Goal: Task Accomplishment & Management: Manage account settings

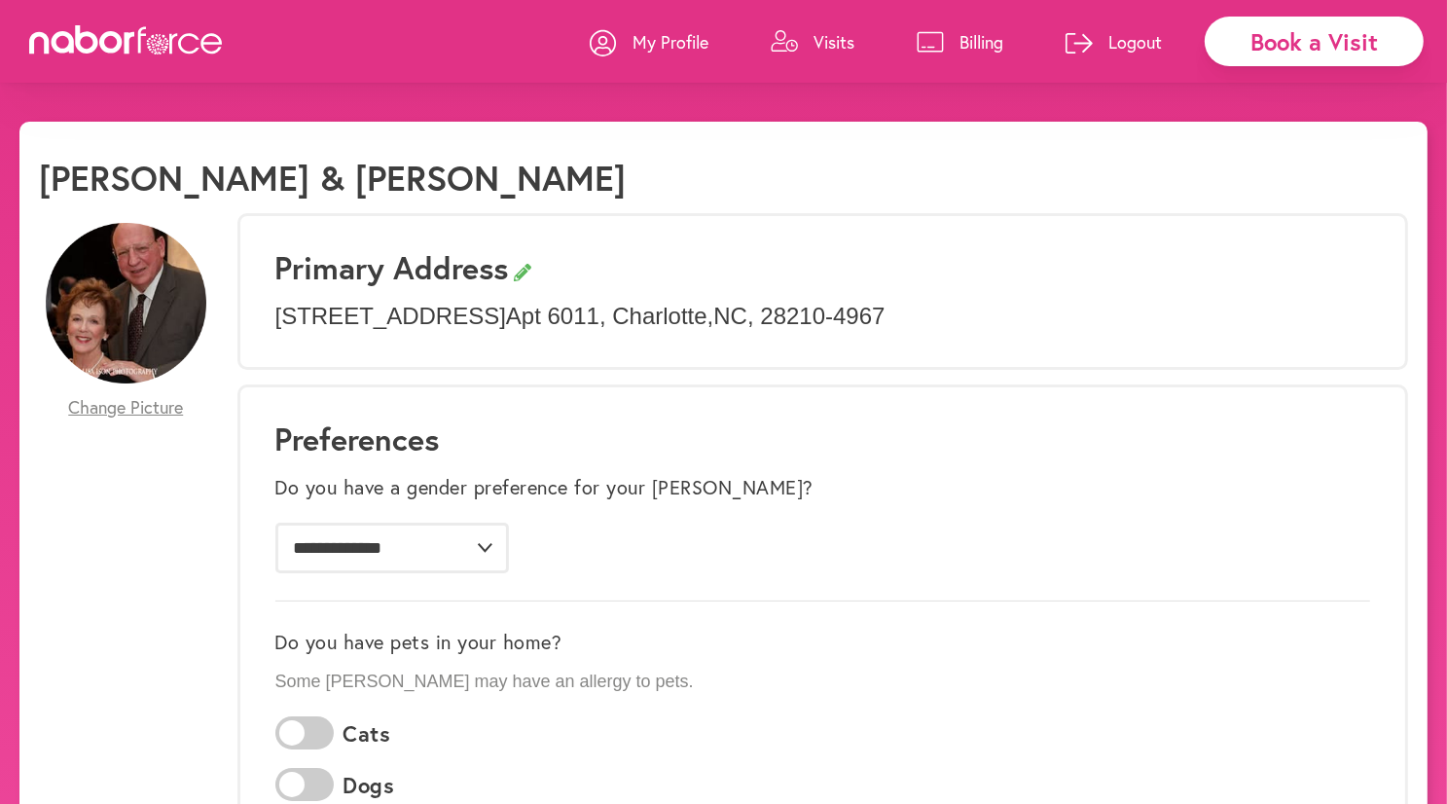
click at [970, 48] on p "Billing" at bounding box center [982, 41] width 44 height 23
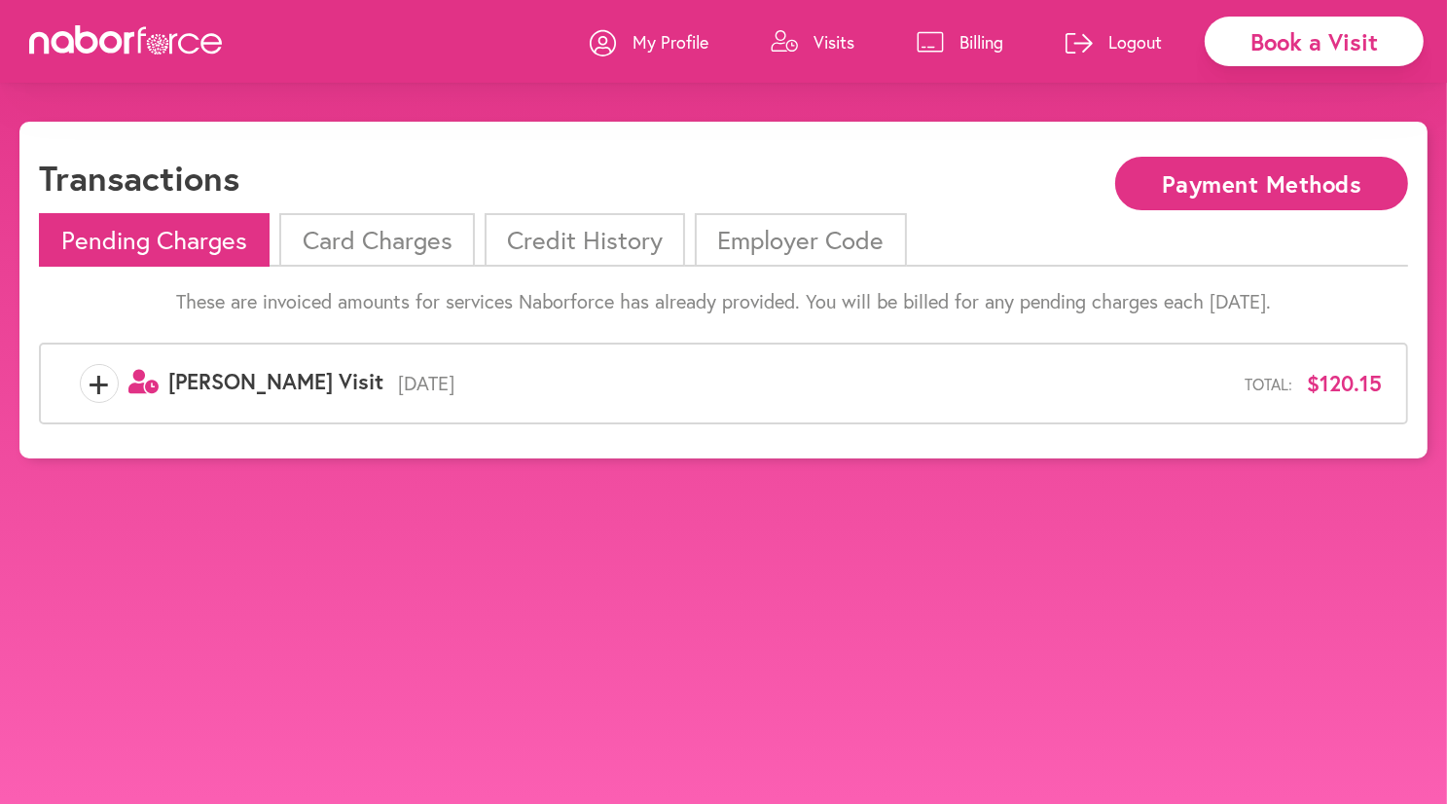
click at [97, 393] on span "+" at bounding box center [99, 383] width 37 height 39
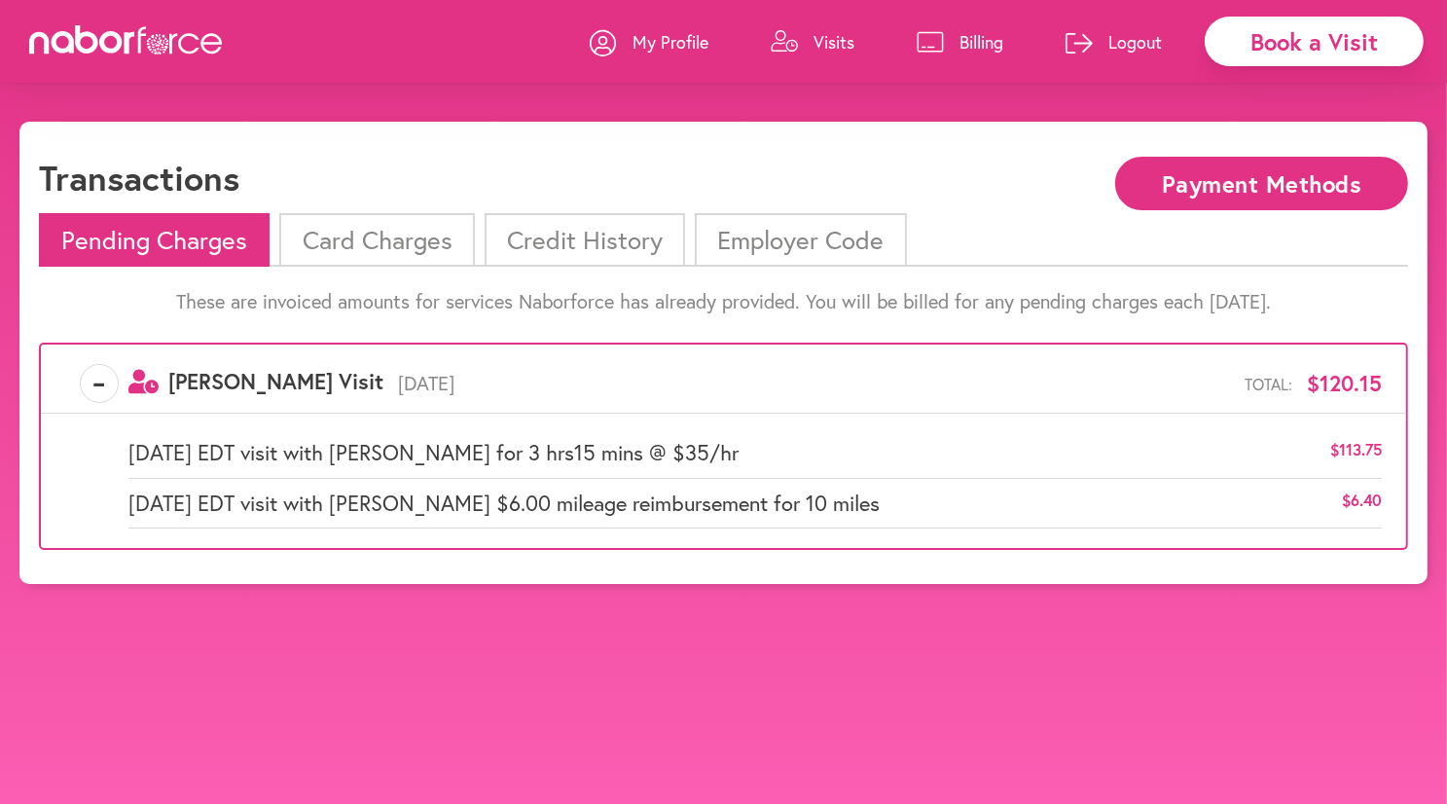
click at [391, 238] on li "Card Charges" at bounding box center [376, 240] width 195 height 54
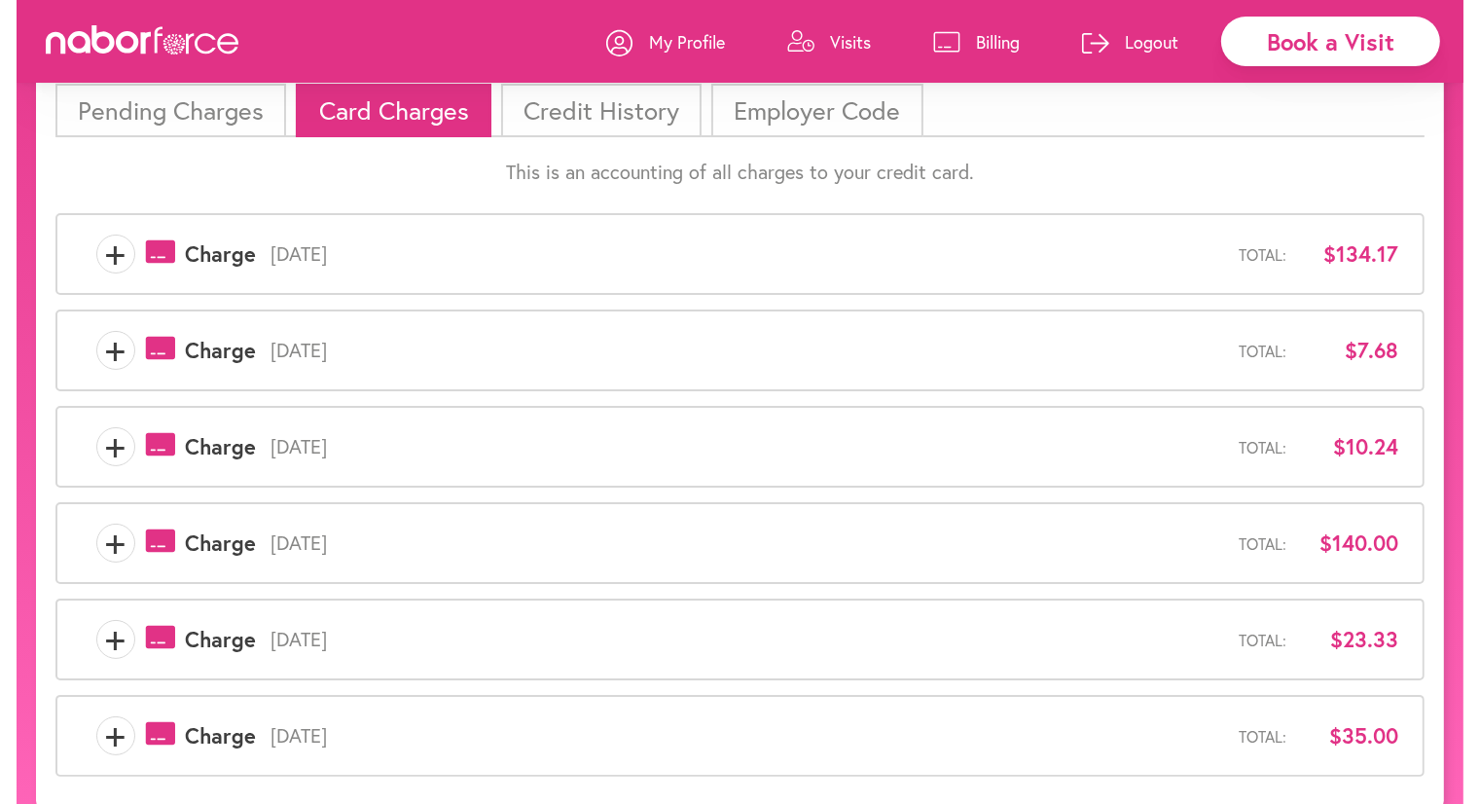
scroll to position [150, 0]
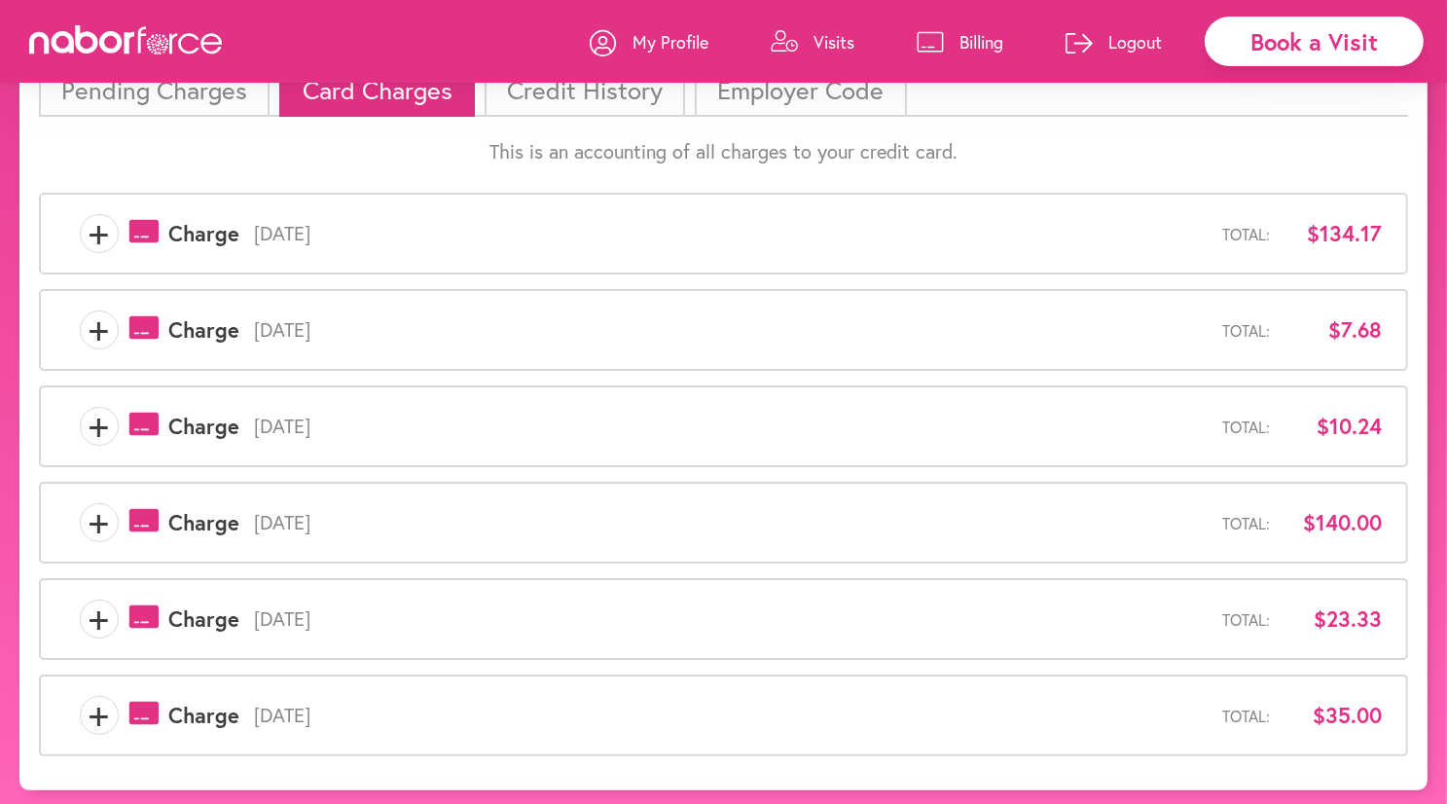
click at [95, 233] on span "+" at bounding box center [99, 233] width 37 height 39
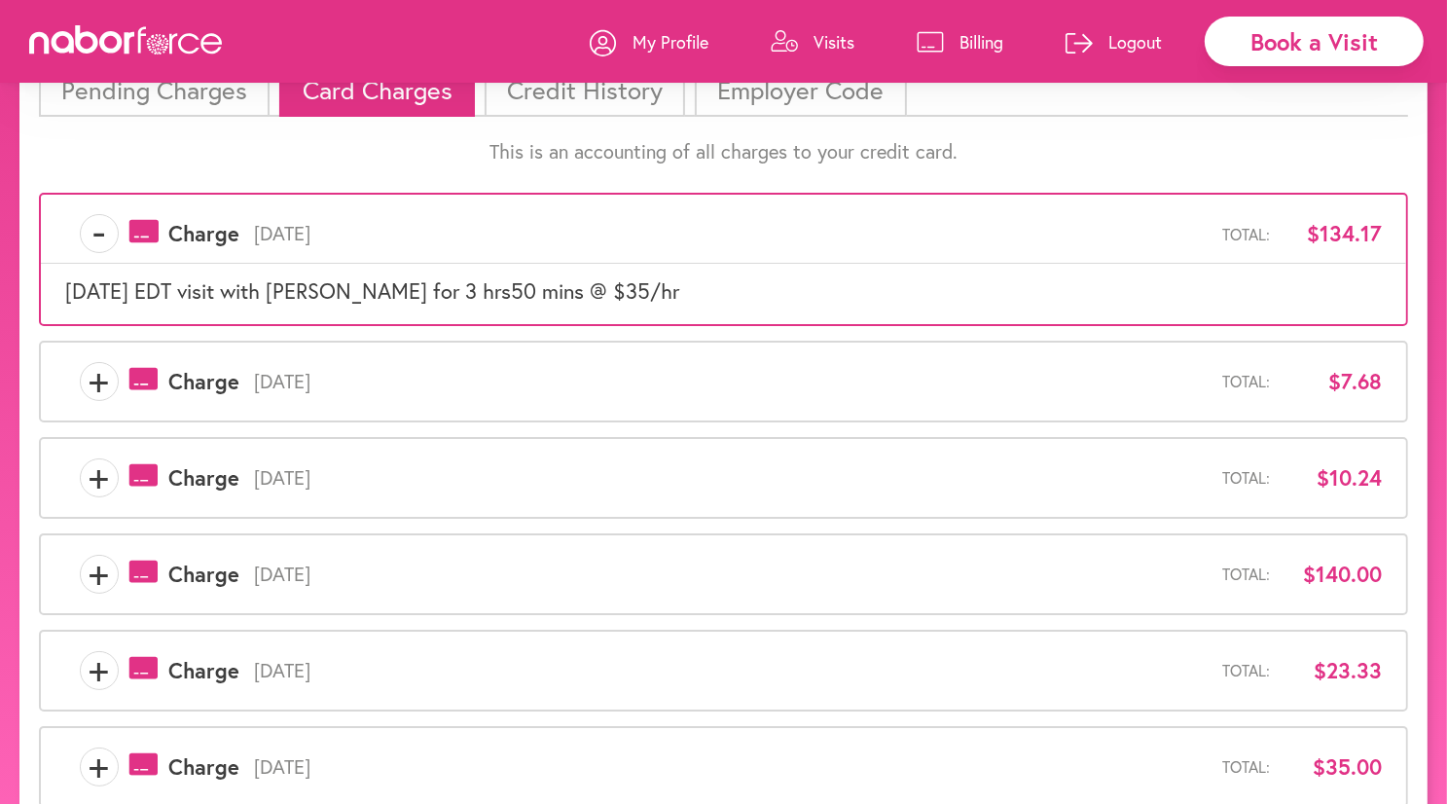
click at [84, 370] on span "+" at bounding box center [99, 381] width 37 height 39
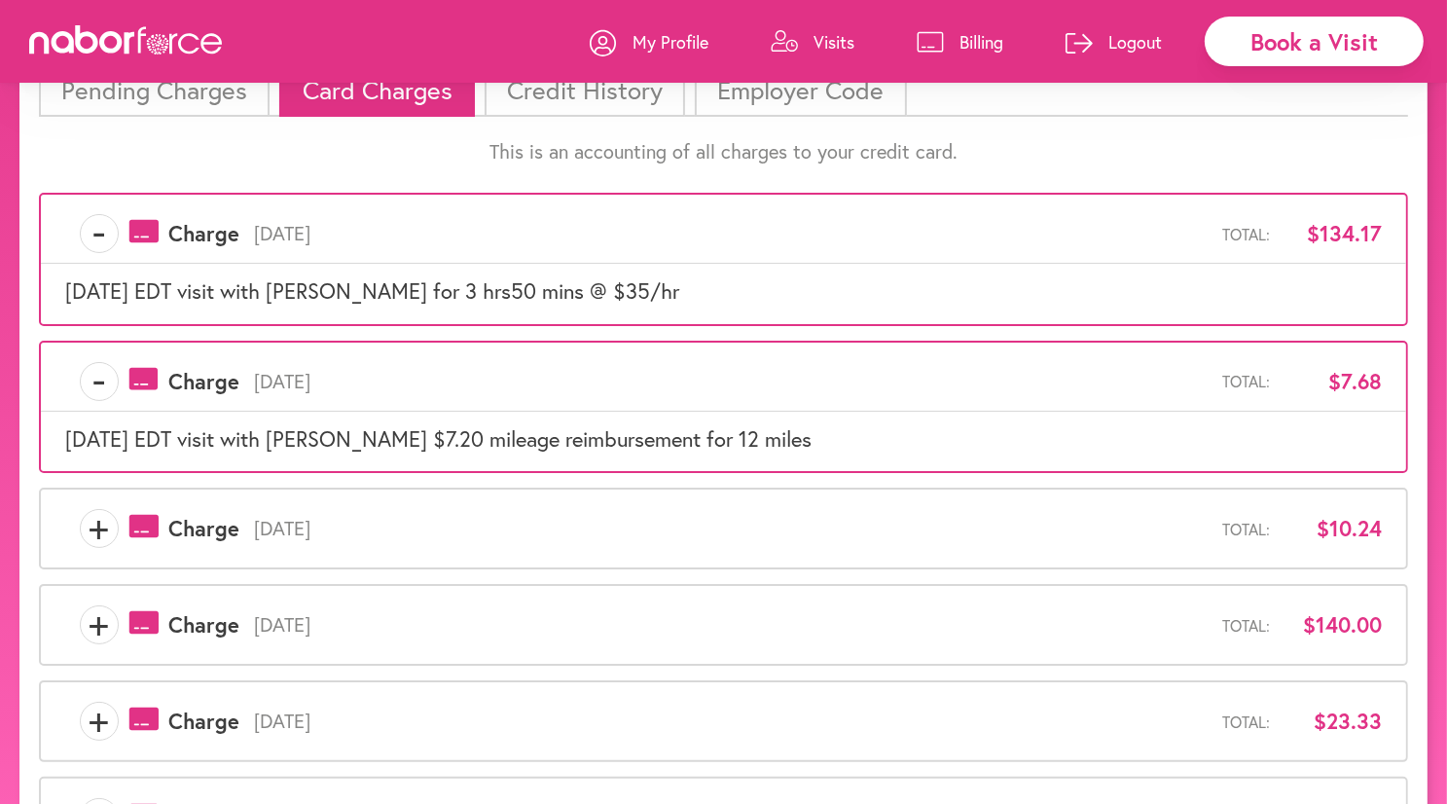
click at [97, 393] on span "-" at bounding box center [99, 381] width 37 height 39
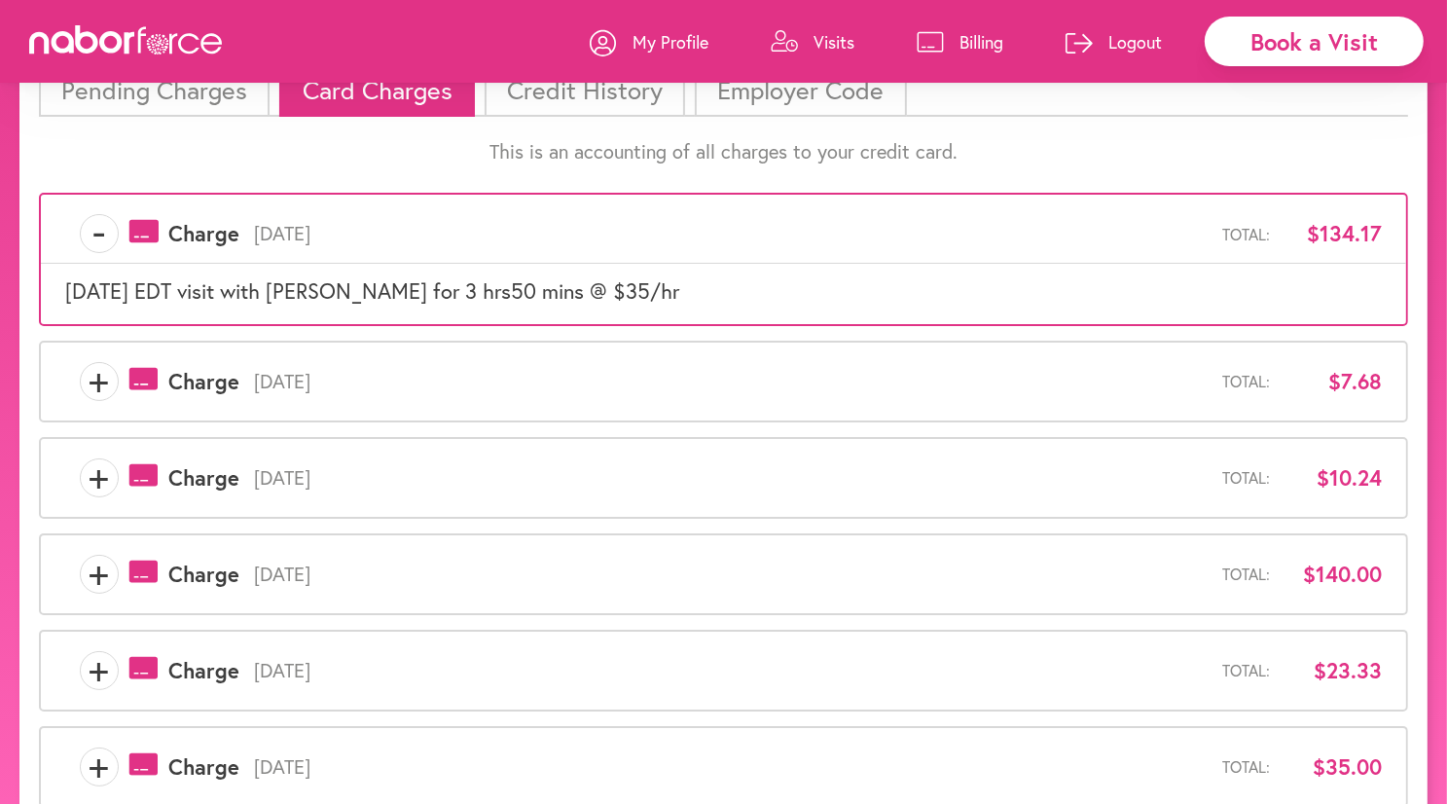
click at [97, 237] on span "-" at bounding box center [99, 233] width 37 height 39
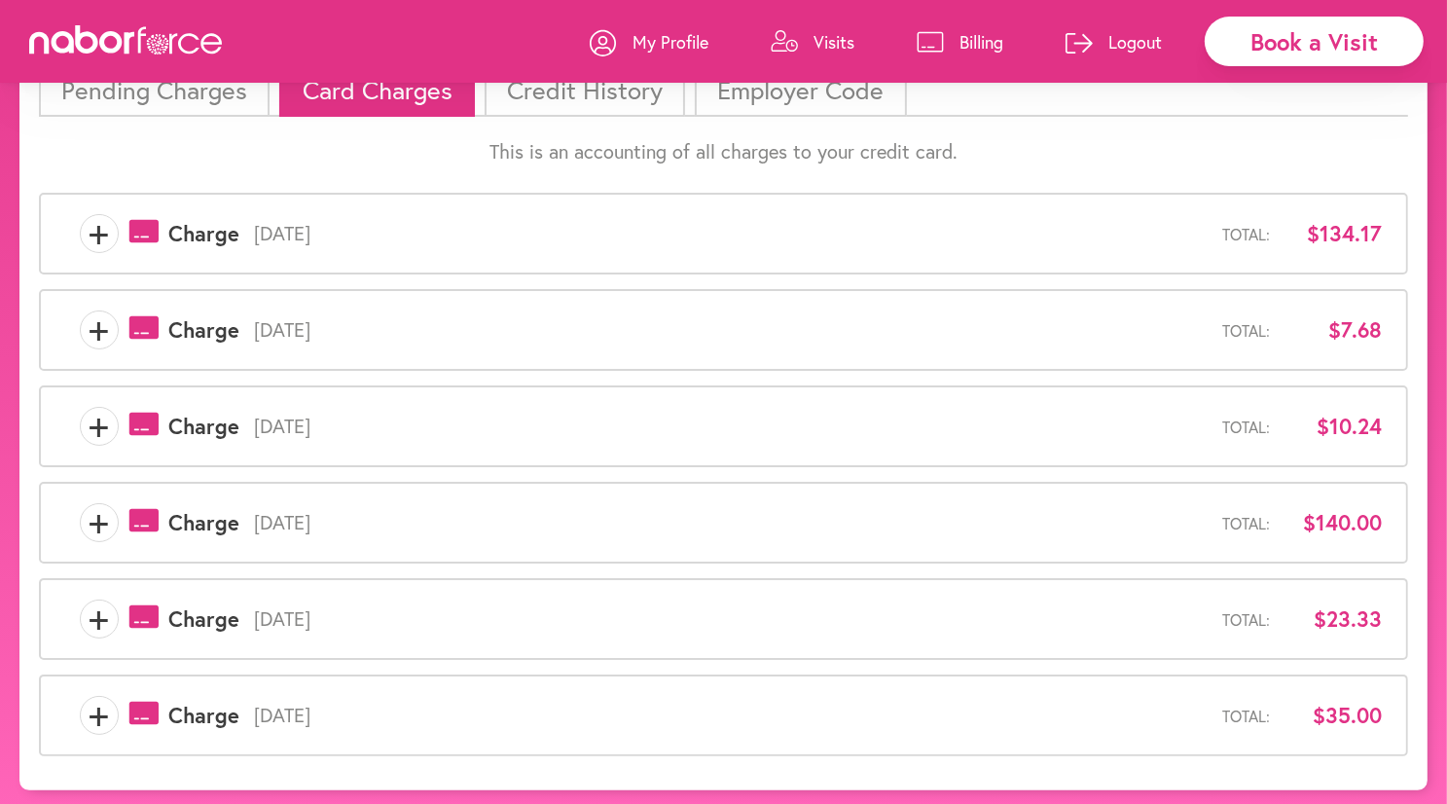
click at [105, 426] on span "+" at bounding box center [99, 426] width 37 height 39
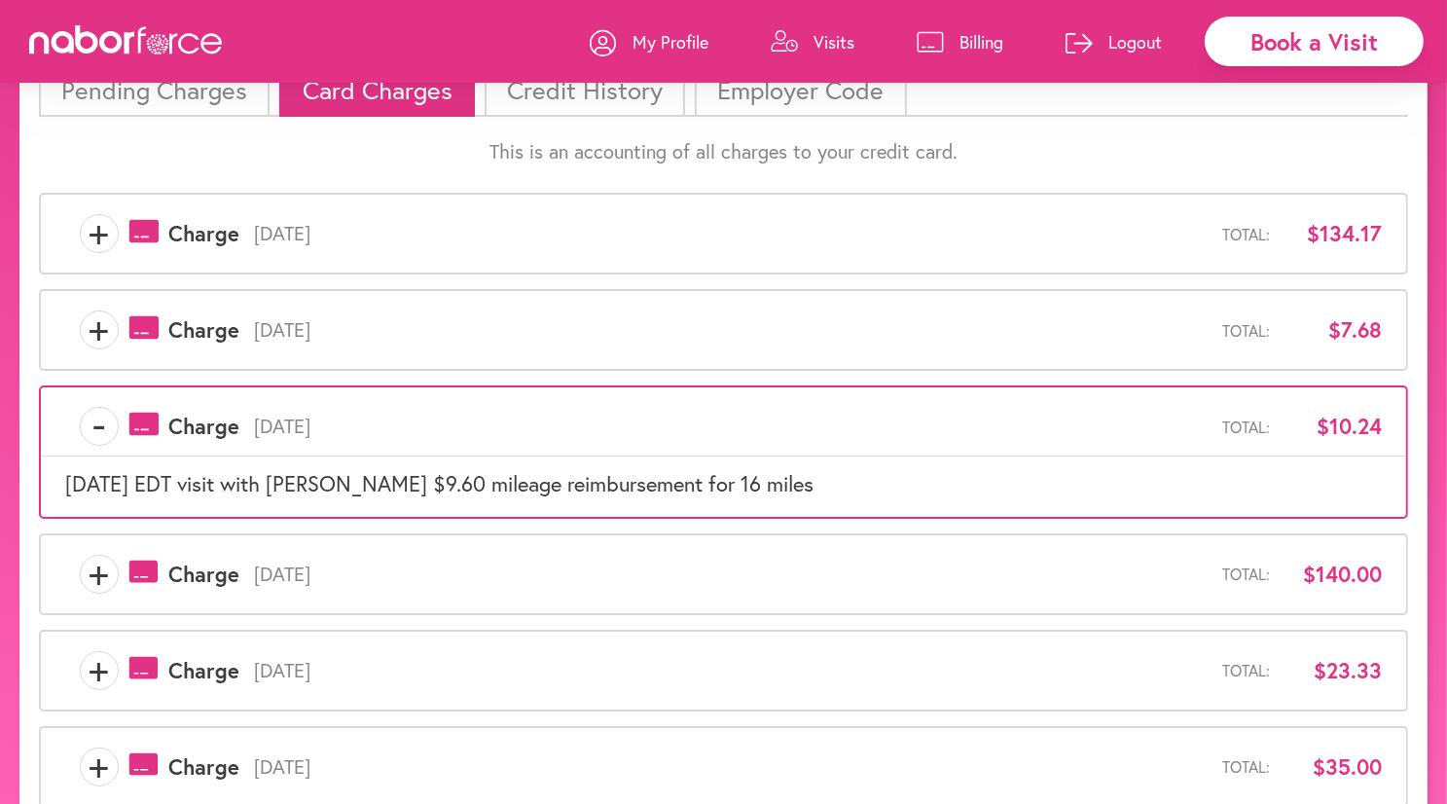
click at [94, 327] on span "+" at bounding box center [99, 329] width 37 height 39
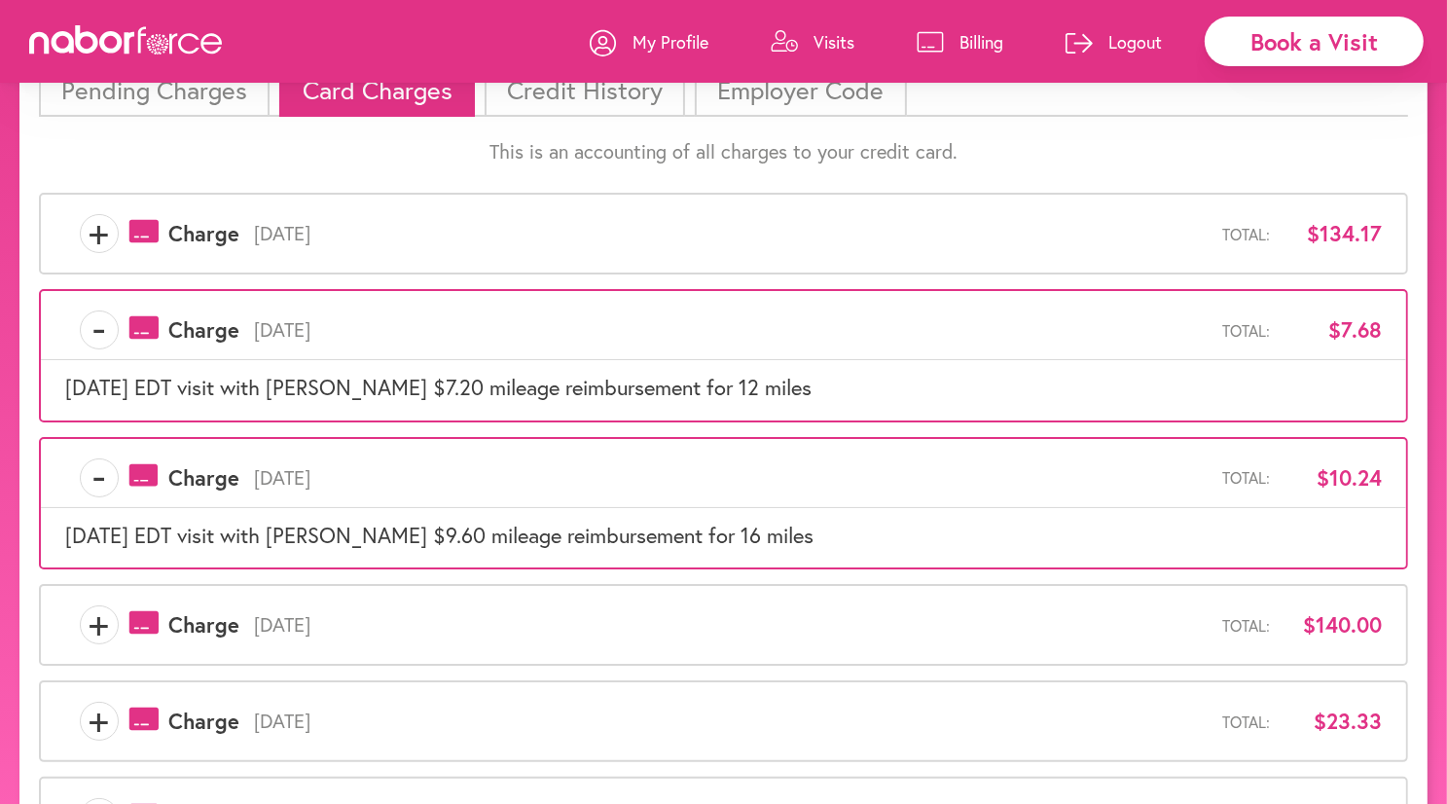
click at [97, 338] on span "-" at bounding box center [99, 329] width 37 height 39
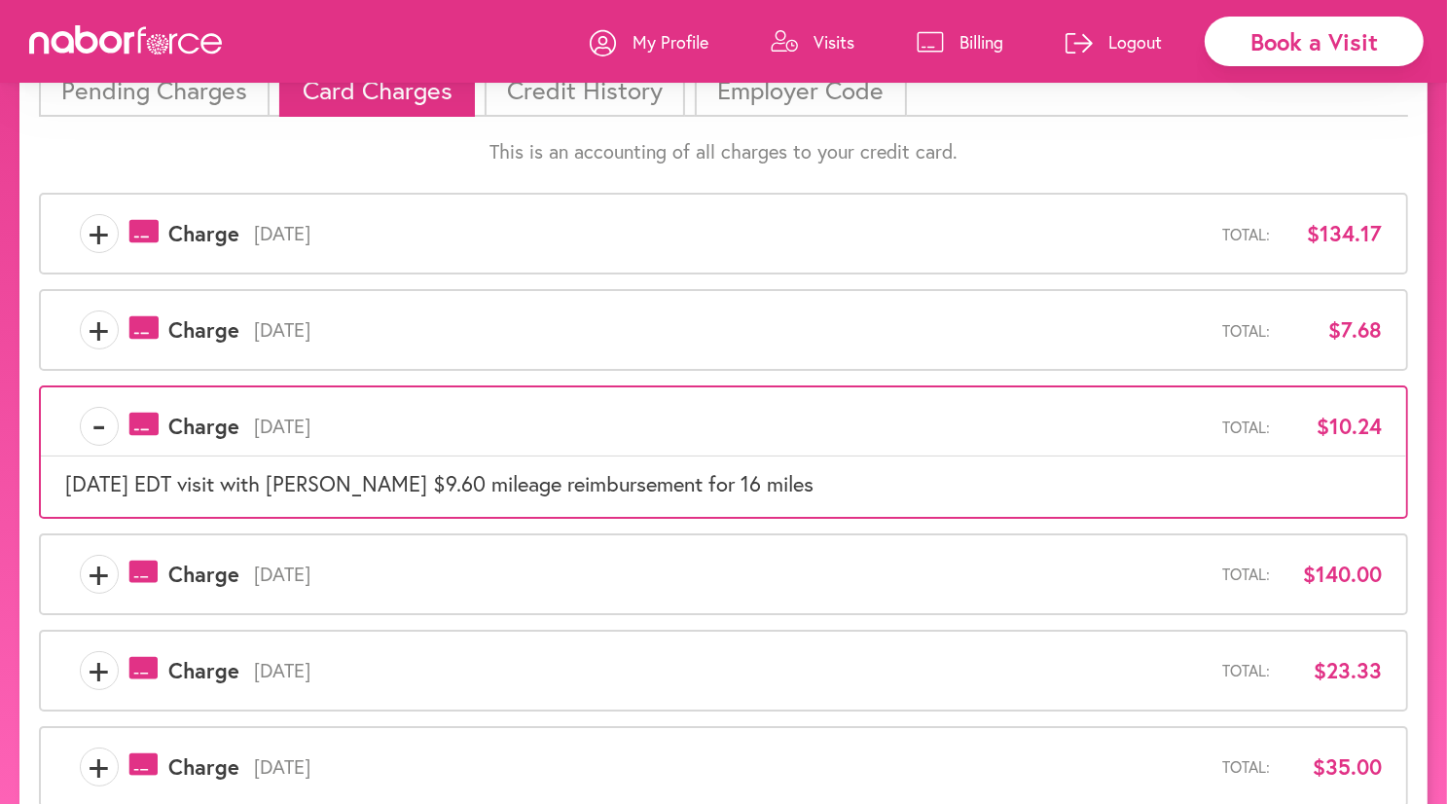
click at [103, 424] on span "-" at bounding box center [99, 426] width 37 height 39
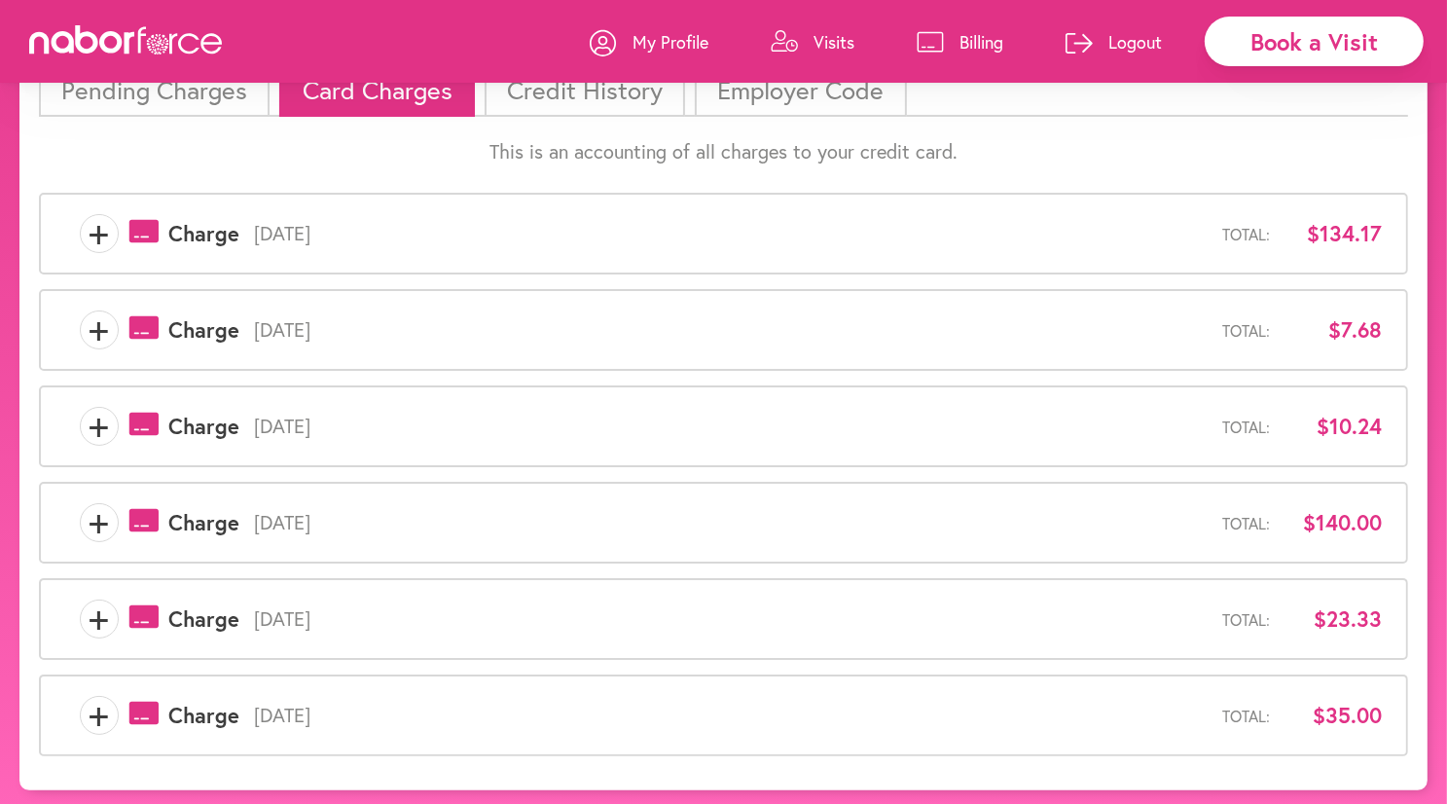
click at [74, 528] on div "+ payments-outline-icon-pink Created with Sketch. Charge [DATE] Total: $140.00" at bounding box center [723, 522] width 1317 height 39
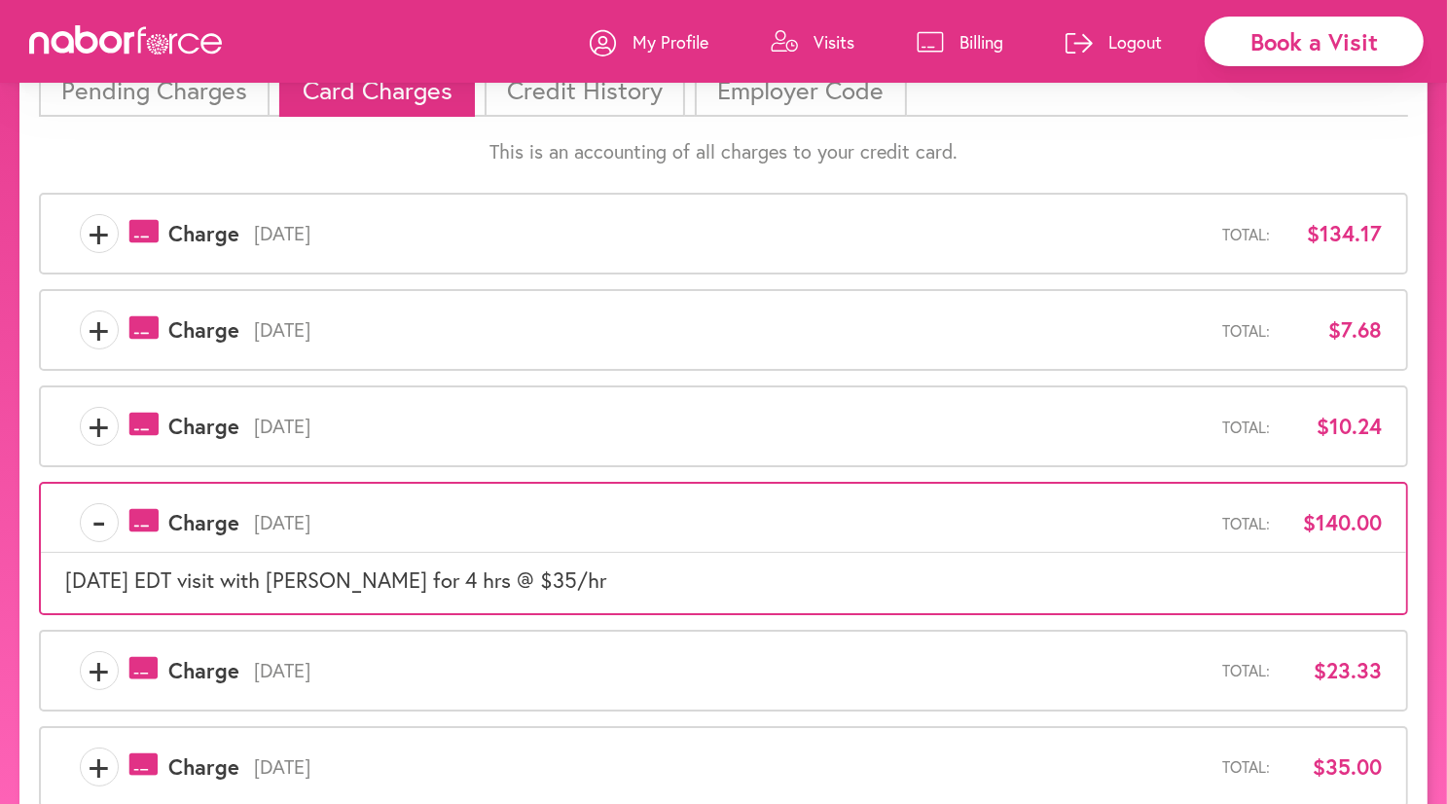
click at [106, 522] on span "-" at bounding box center [99, 522] width 37 height 39
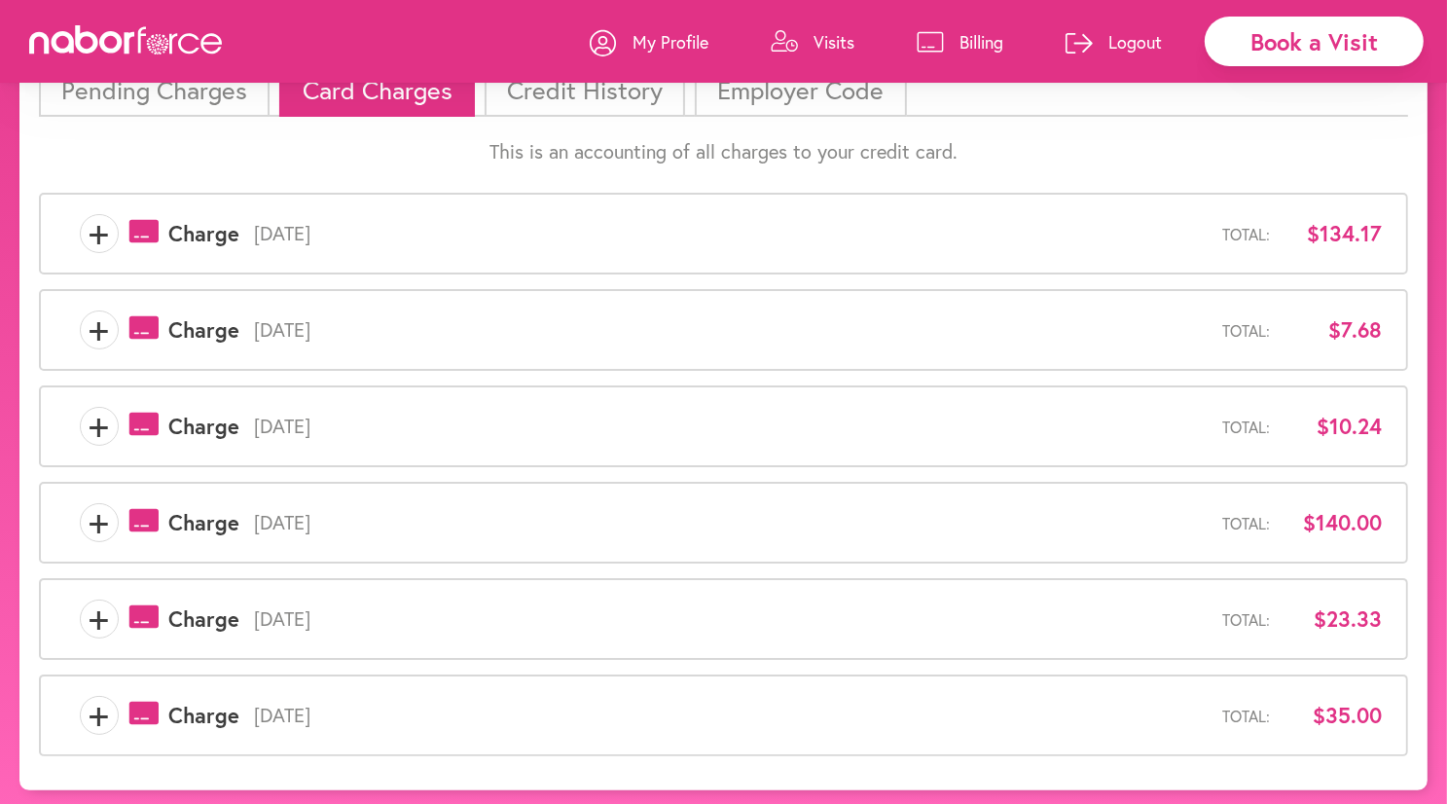
click at [86, 611] on span "+" at bounding box center [99, 618] width 37 height 39
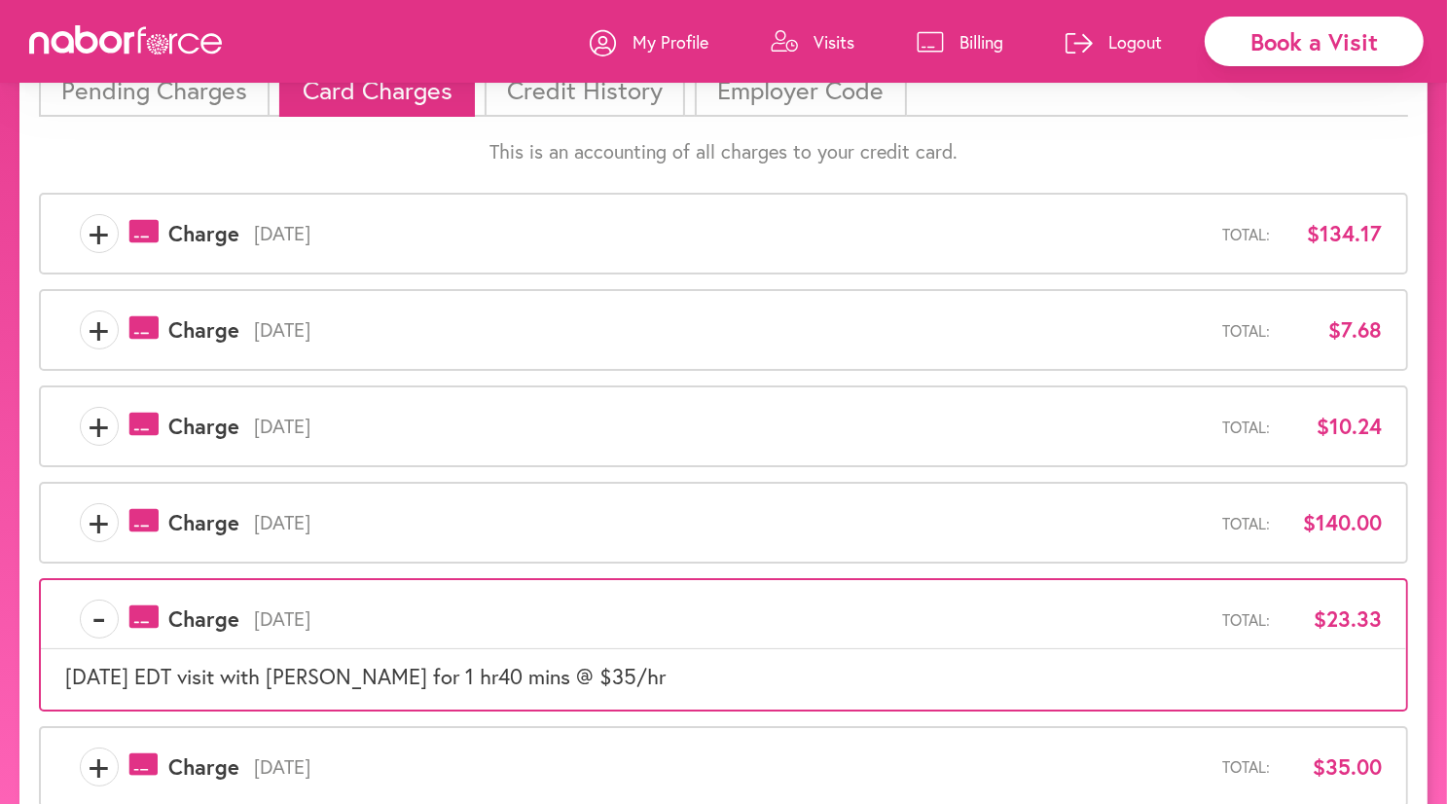
click at [96, 614] on span "-" at bounding box center [99, 618] width 37 height 39
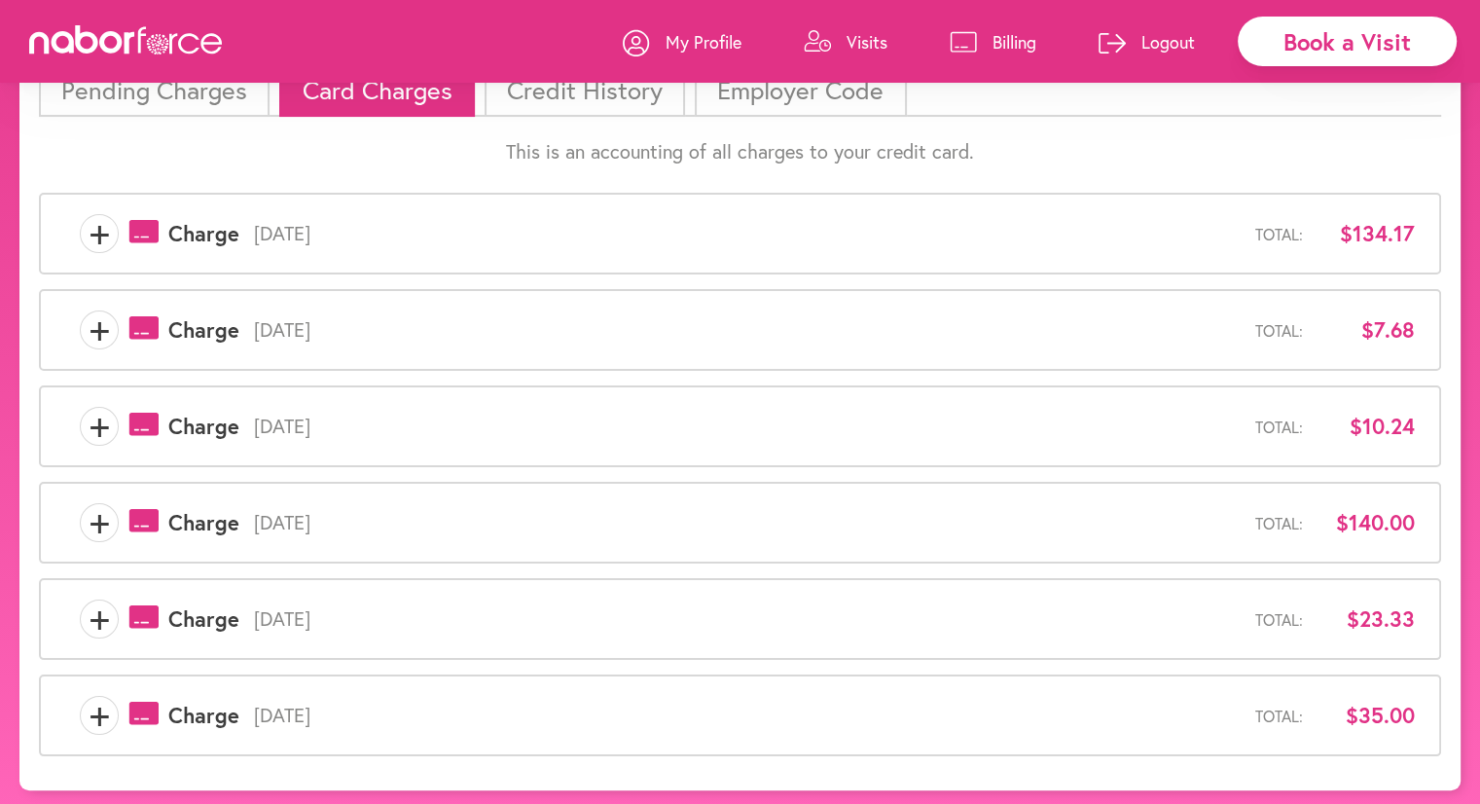
click at [84, 715] on span "+" at bounding box center [99, 715] width 37 height 39
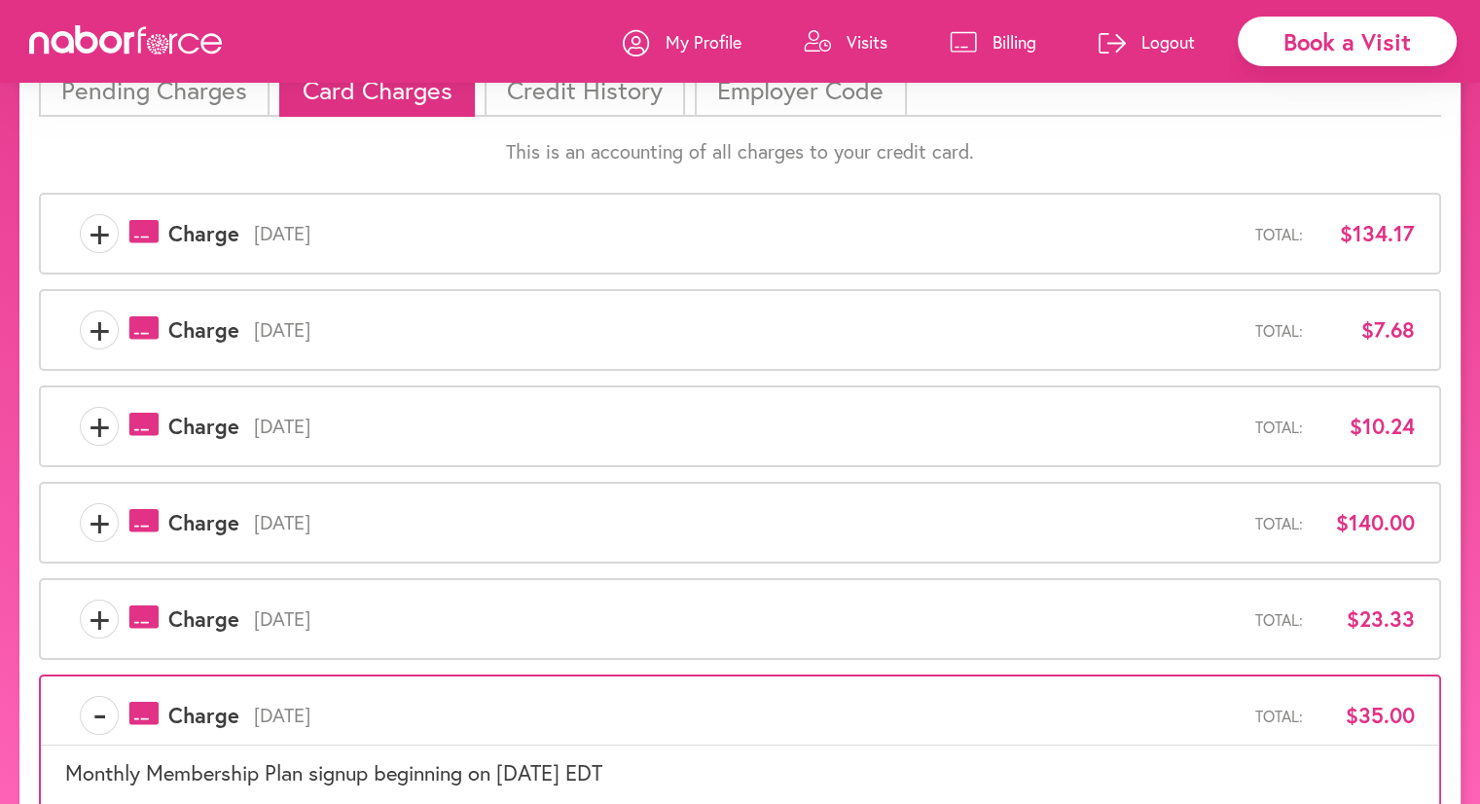
click at [91, 705] on span "-" at bounding box center [99, 715] width 37 height 39
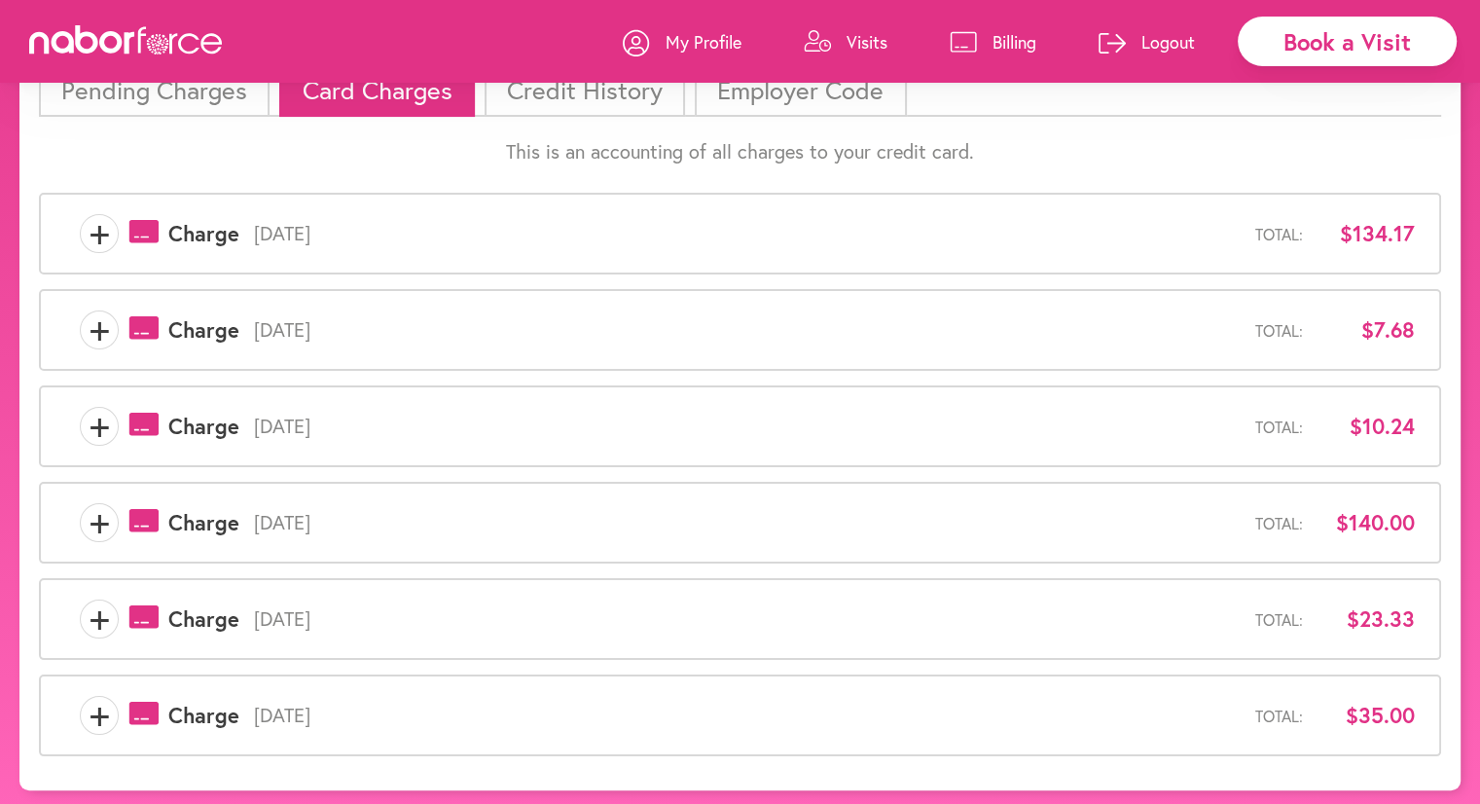
click at [148, 91] on li "Pending Charges" at bounding box center [154, 90] width 231 height 54
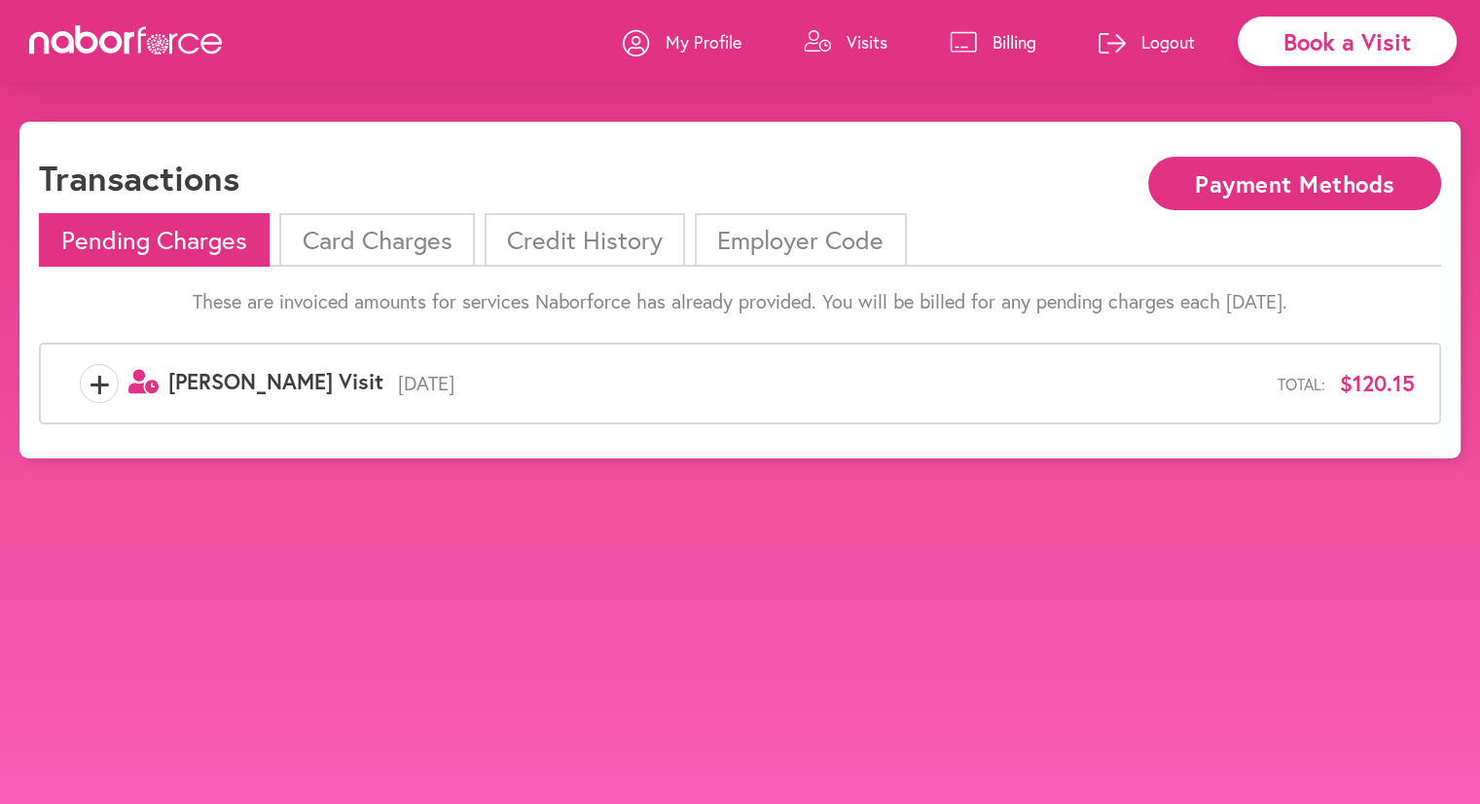
scroll to position [121, 0]
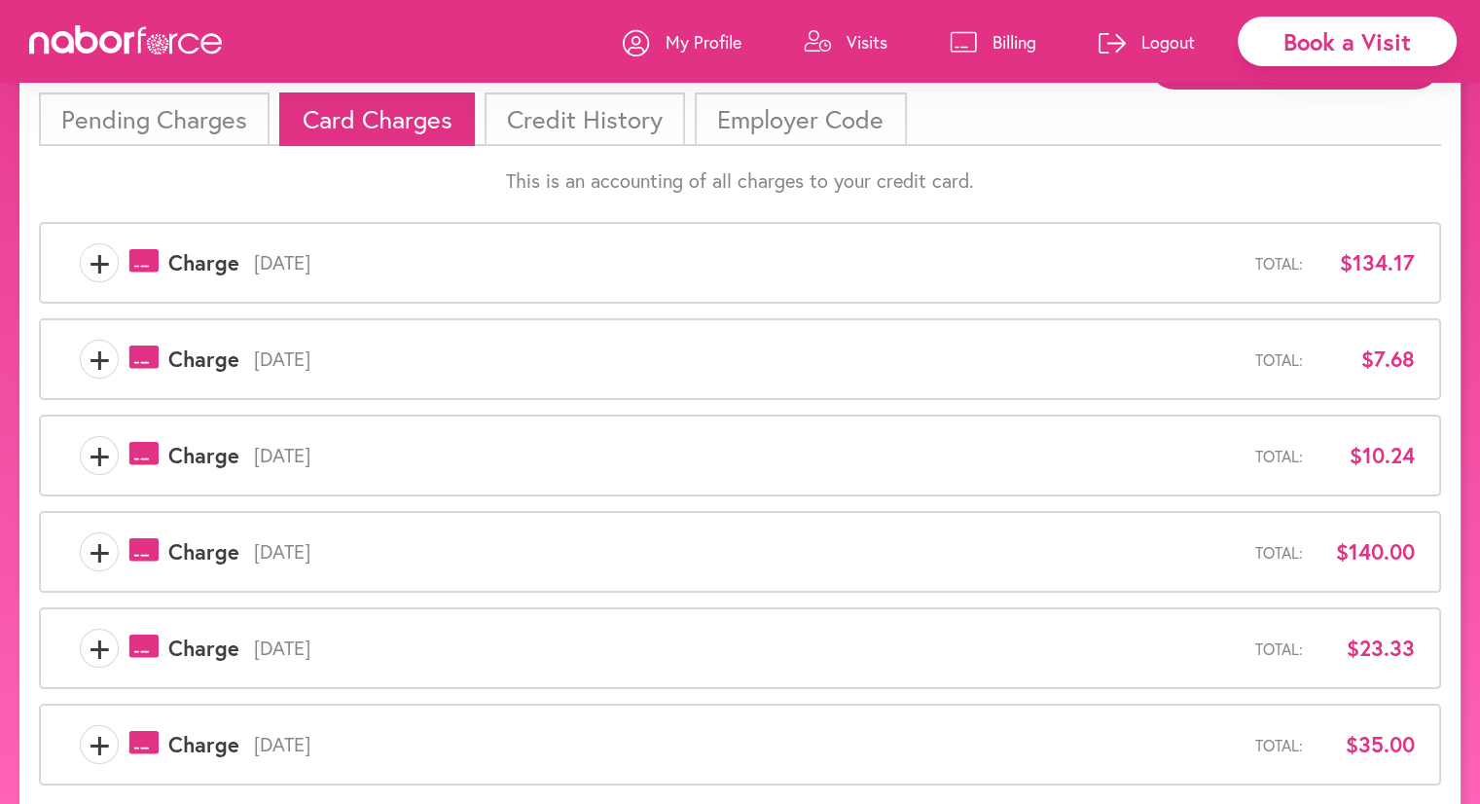
click at [855, 37] on p "Visits" at bounding box center [867, 41] width 41 height 23
